Goal: Task Accomplishment & Management: Use online tool/utility

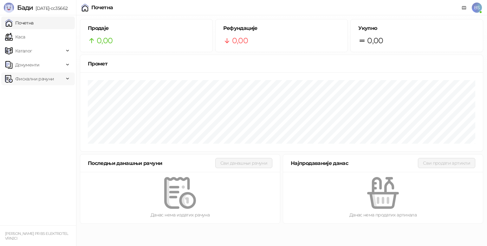
click at [27, 75] on span "Фискални рачуни" at bounding box center [34, 78] width 39 height 13
click at [31, 109] on link "По данима" at bounding box center [25, 106] width 34 height 13
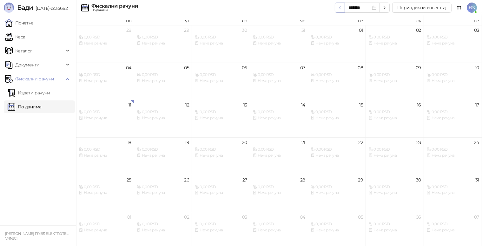
click at [342, 9] on icon "button" at bounding box center [339, 7] width 5 height 5
type input "*******"
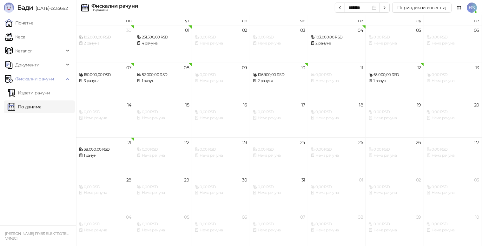
scroll to position [3, 0]
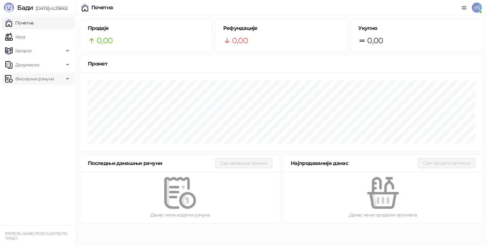
click at [36, 78] on span "Фискални рачуни" at bounding box center [34, 78] width 39 height 13
click at [34, 104] on link "По данима" at bounding box center [25, 106] width 34 height 13
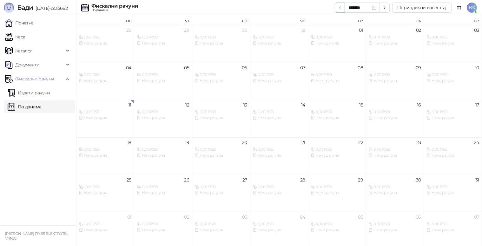
click at [340, 5] on icon "button" at bounding box center [339, 7] width 5 height 5
type input "*******"
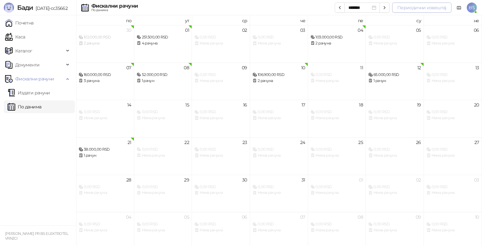
click at [402, 8] on button "Периодични извештај" at bounding box center [421, 8] width 59 height 10
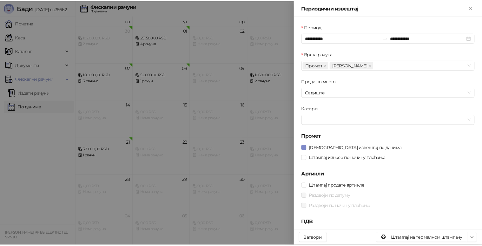
scroll to position [9, 0]
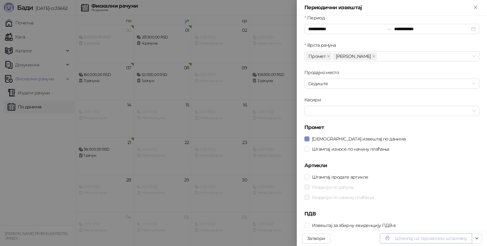
click at [416, 240] on button "Штампај на термалном штампачу" at bounding box center [426, 238] width 92 height 10
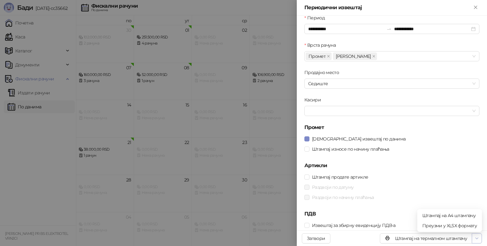
click at [478, 237] on icon "button" at bounding box center [477, 237] width 3 height 1
click at [463, 216] on span "Штампај на А4 штампачу" at bounding box center [450, 215] width 55 height 7
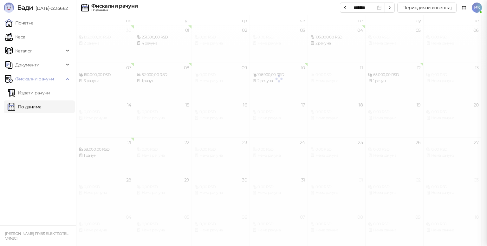
click at [476, 9] on div at bounding box center [243, 123] width 487 height 246
